Goal: Task Accomplishment & Management: Manage account settings

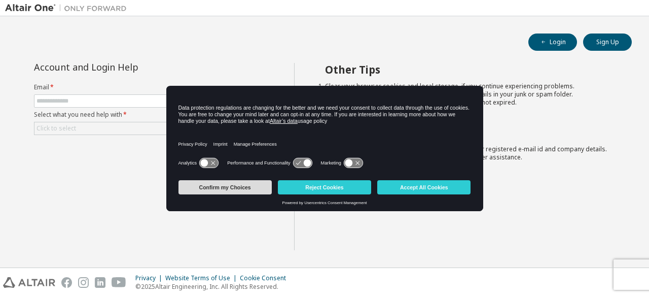
click at [224, 193] on button "Confirm my Choices" at bounding box center [224, 187] width 93 height 14
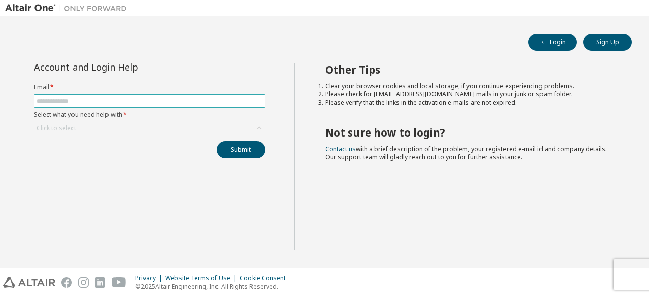
click at [79, 100] on input "text" at bounding box center [149, 101] width 226 height 8
type input "*"
type input "**********"
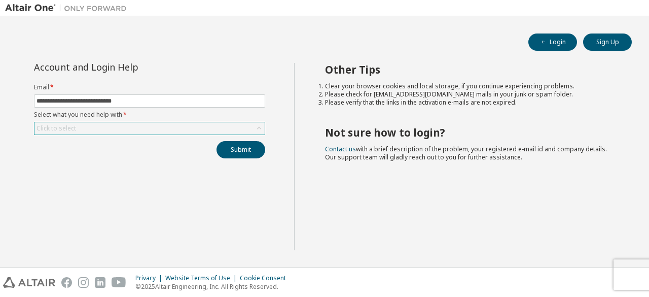
click at [54, 129] on div "Click to select" at bounding box center [56, 128] width 40 height 8
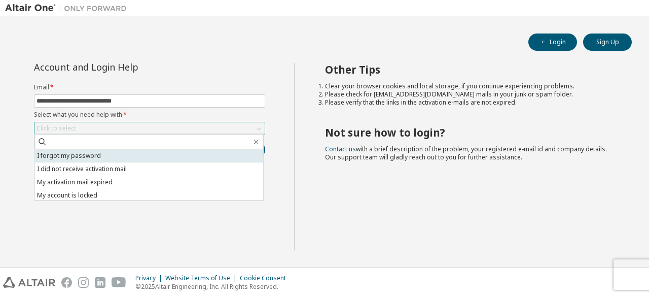
click at [38, 158] on li "I forgot my password" at bounding box center [148, 155] width 229 height 13
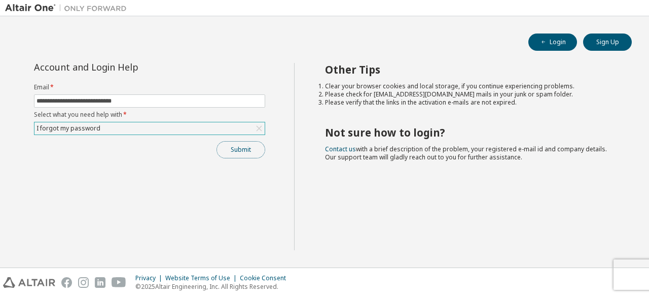
click at [255, 144] on button "Submit" at bounding box center [240, 149] width 49 height 17
click at [563, 45] on button "Login" at bounding box center [552, 41] width 49 height 17
